Goal: Transaction & Acquisition: Subscribe to service/newsletter

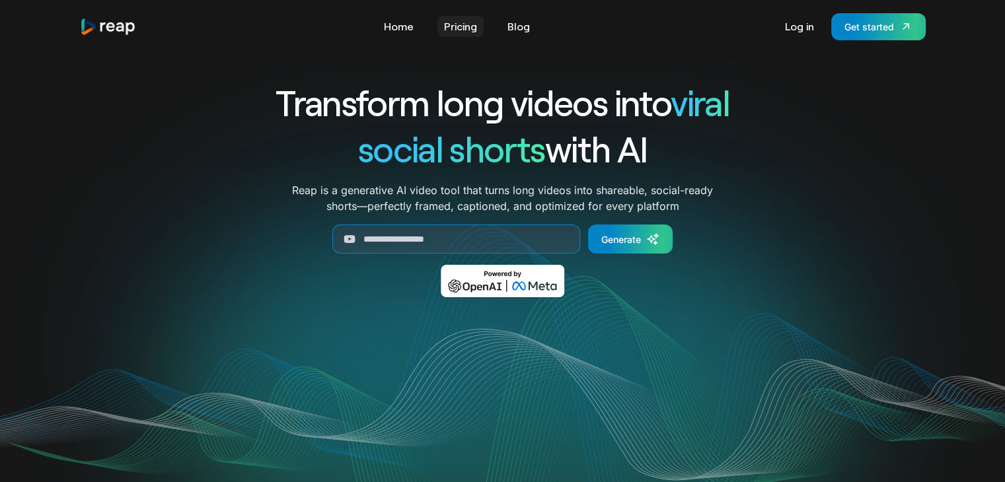
click at [468, 27] on link "Pricing" at bounding box center [460, 26] width 46 height 21
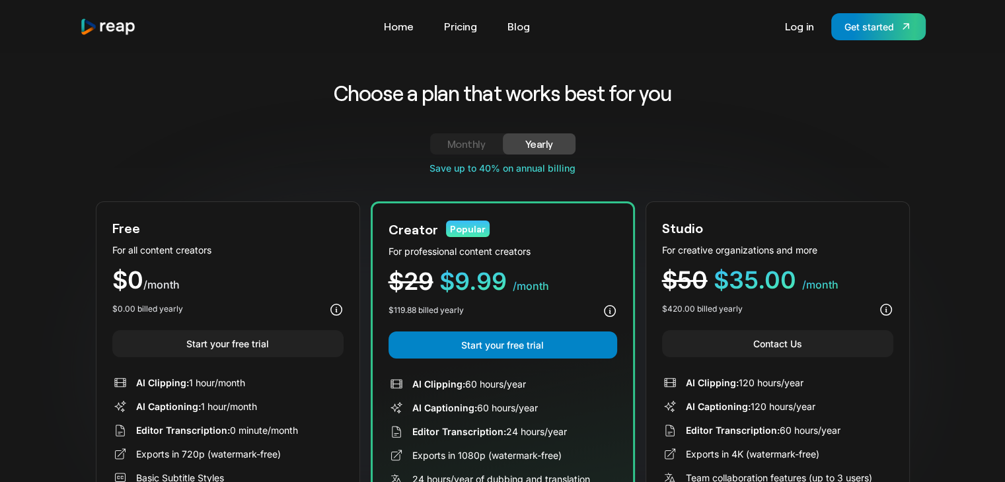
click at [472, 141] on div "Monthly" at bounding box center [466, 144] width 41 height 16
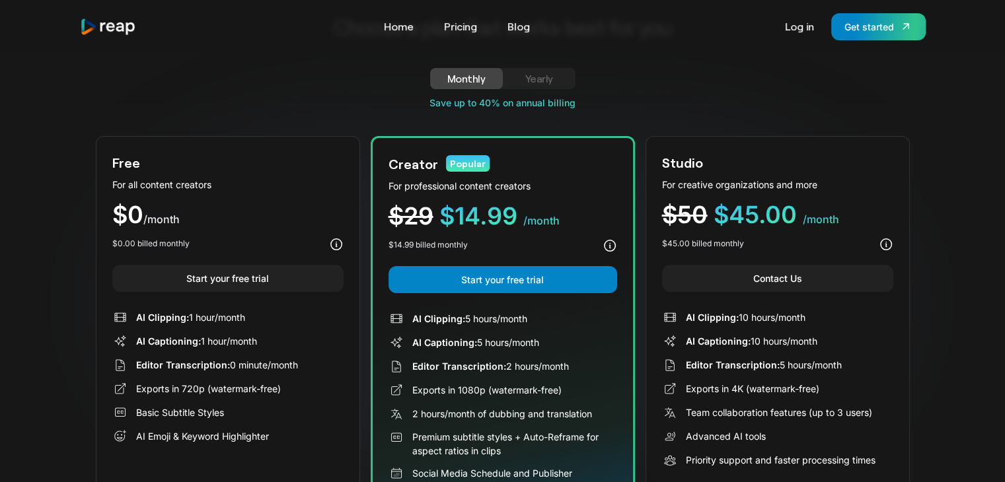
scroll to position [66, 0]
click at [874, 24] on div "Get started" at bounding box center [869, 27] width 50 height 14
